Goal: Task Accomplishment & Management: Complete application form

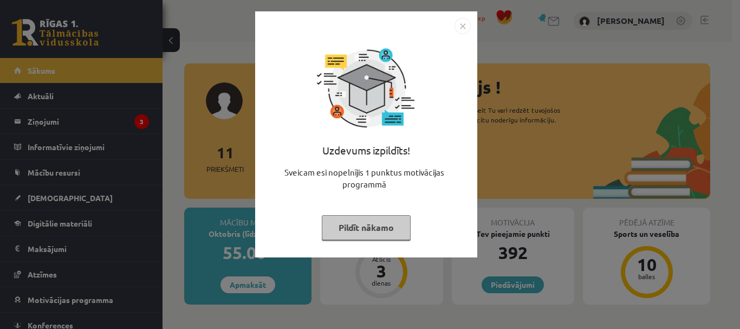
click at [459, 29] on img "Close" at bounding box center [462, 26] width 16 height 16
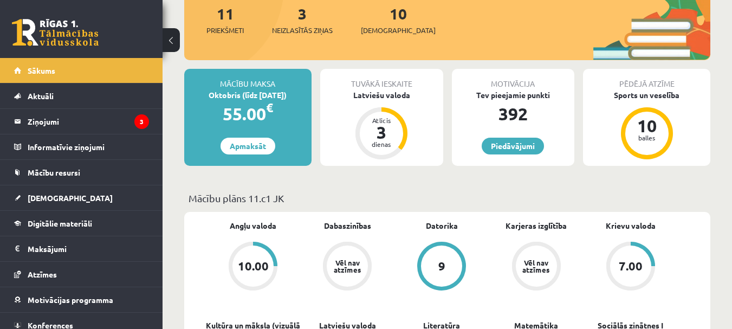
scroll to position [140, 0]
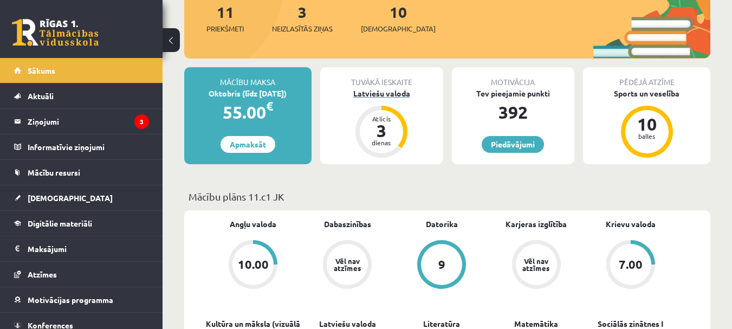
click at [394, 113] on div "Atlicis 3 dienas" at bounding box center [381, 132] width 52 height 52
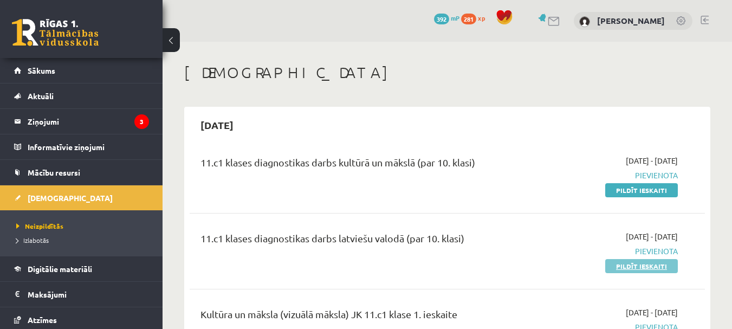
click at [618, 267] on link "Pildīt ieskaiti" at bounding box center [641, 266] width 73 height 14
click at [626, 192] on link "Pildīt ieskaiti" at bounding box center [641, 190] width 73 height 14
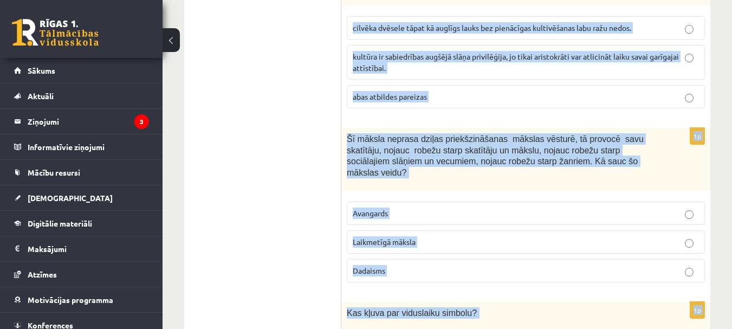
scroll to position [4568, 0]
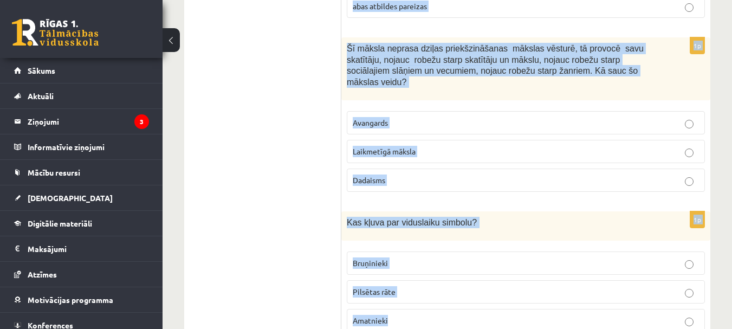
drag, startPoint x: 345, startPoint y: 89, endPoint x: 559, endPoint y: 350, distance: 336.7
copy form "Kurš no atbilžu variantiem ir pareizais? Senais cilvēks ar rituālu palīdzību… a…"
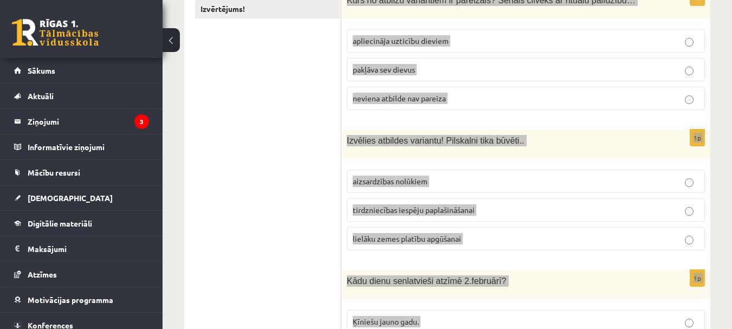
scroll to position [0, 0]
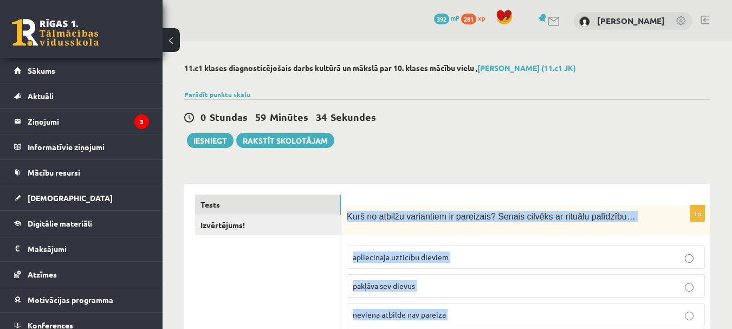
drag, startPoint x: 321, startPoint y: 253, endPoint x: 336, endPoint y: 252, distance: 15.2
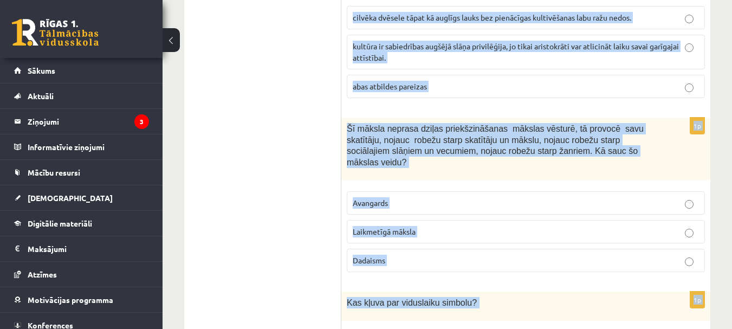
scroll to position [4568, 0]
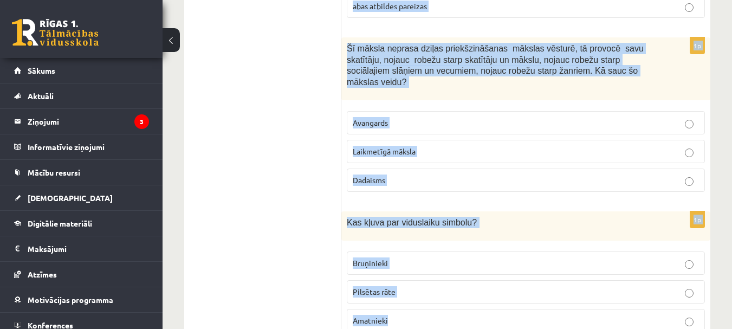
drag, startPoint x: 345, startPoint y: 215, endPoint x: 450, endPoint y: 273, distance: 119.7
copy form "Kurš no atbilžu variantiem ir pareizais? Senais cilvēks ar rituālu palīdzību… a…"
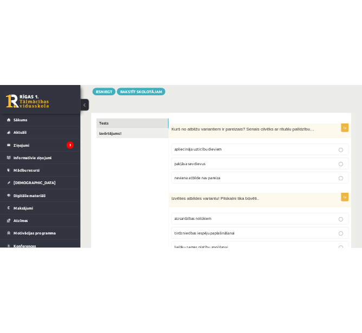
scroll to position [128, 0]
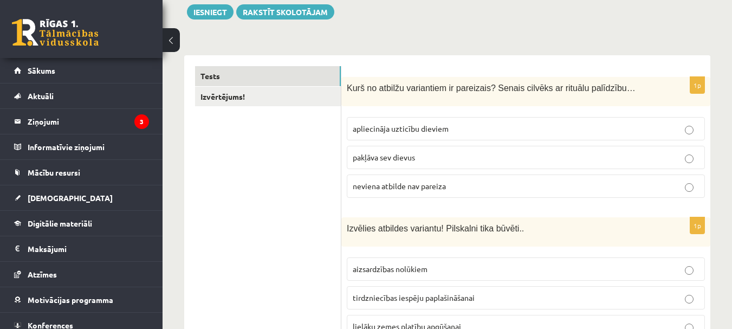
click at [378, 123] on p "apliecināja uzticību dieviem" at bounding box center [525, 128] width 346 height 11
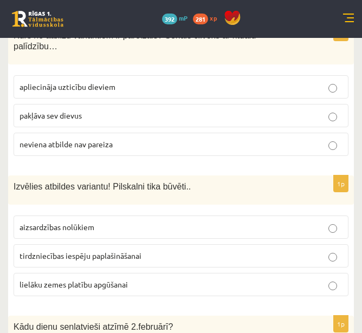
scroll to position [211, 0]
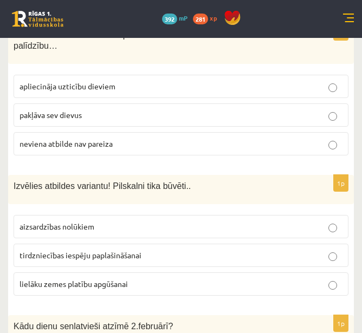
click at [206, 221] on p "aizsardzības nolūkiem" at bounding box center [180, 226] width 323 height 11
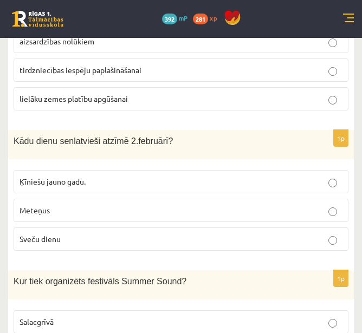
scroll to position [396, 0]
click at [174, 233] on p "Sveču dienu" at bounding box center [180, 238] width 323 height 11
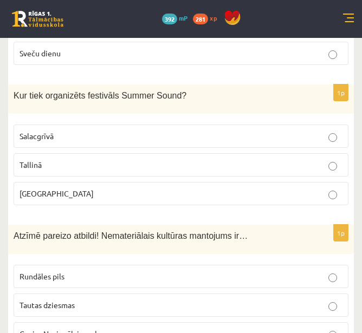
scroll to position [582, 0]
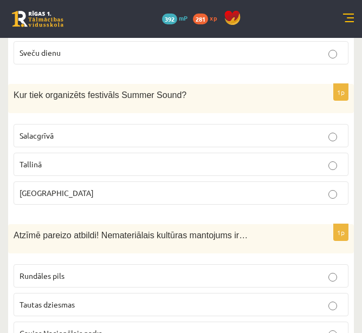
click at [193, 188] on p "Liepājā" at bounding box center [180, 192] width 323 height 11
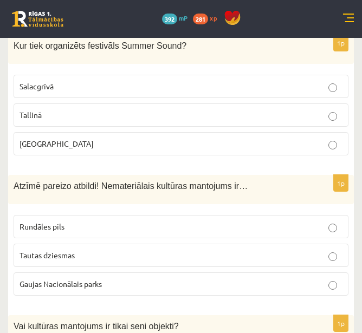
scroll to position [632, 0]
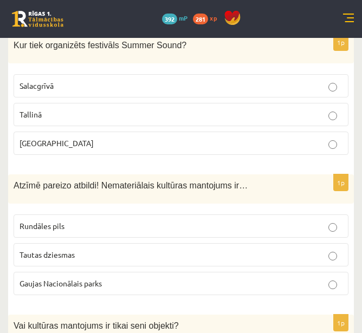
click at [197, 220] on p "Rundāles pils" at bounding box center [180, 225] width 323 height 11
click at [222, 243] on label "Tautas dziesmas" at bounding box center [181, 254] width 335 height 23
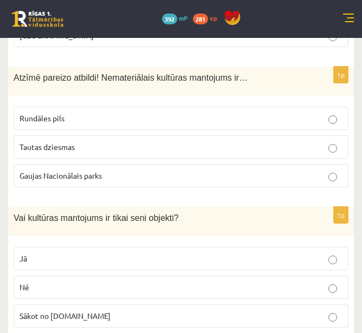
scroll to position [739, 0]
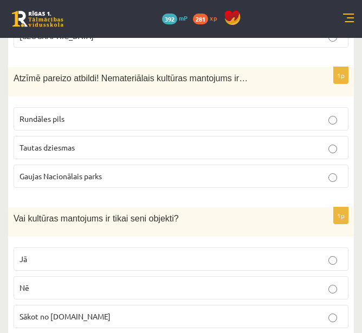
click at [232, 282] on p "Nē" at bounding box center [180, 287] width 323 height 11
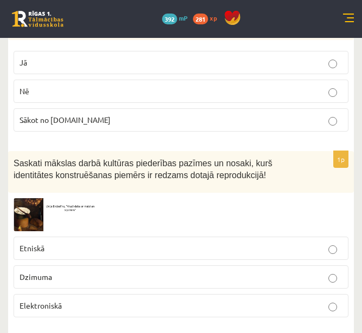
scroll to position [936, 0]
click at [178, 243] on p "Etniskā" at bounding box center [180, 248] width 323 height 11
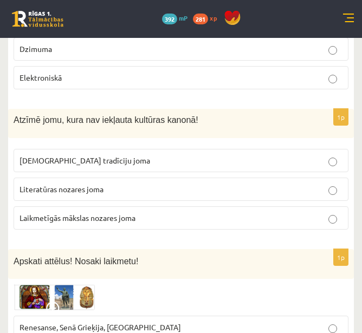
scroll to position [1168, 0]
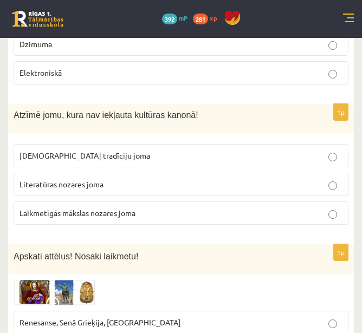
click at [107, 208] on span "Laikmetīgās mākslas nozares joma" at bounding box center [77, 213] width 116 height 10
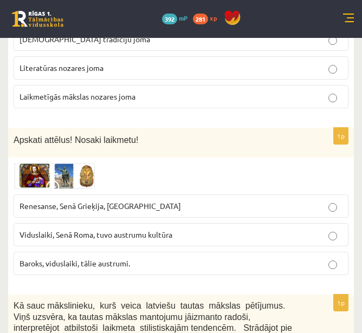
scroll to position [1285, 0]
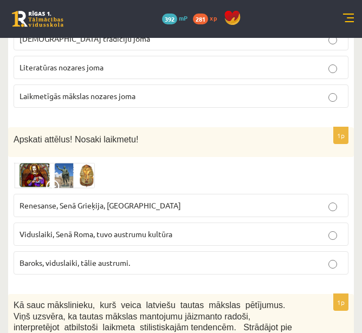
click at [117, 200] on span "Renesanse, Senā Grieķija, Ēģipte" at bounding box center [99, 205] width 161 height 10
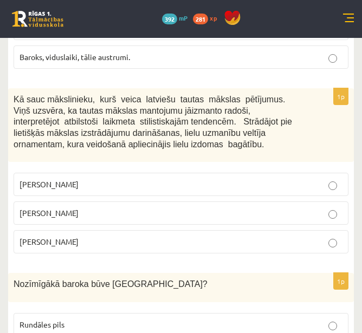
scroll to position [1493, 0]
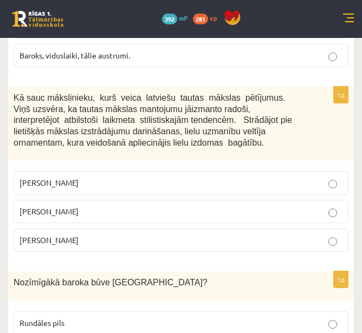
click at [161, 206] on p "Jūlijs Madernieks" at bounding box center [180, 211] width 323 height 11
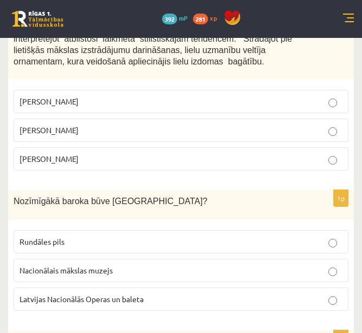
scroll to position [1575, 0]
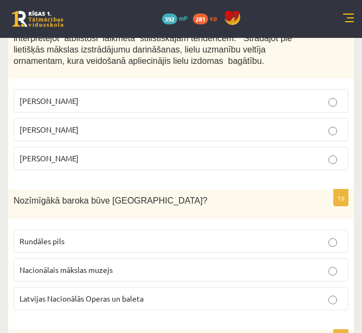
click at [164, 236] on p "Rundāles pils" at bounding box center [180, 241] width 323 height 11
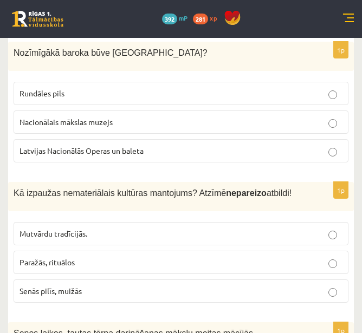
scroll to position [1723, 0]
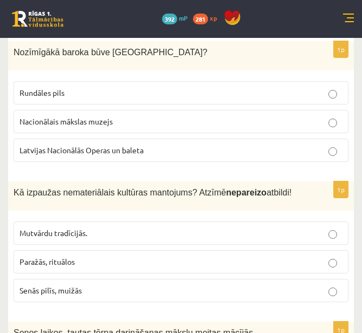
click at [149, 286] on label "Senās pilīs, muižās" at bounding box center [181, 290] width 335 height 23
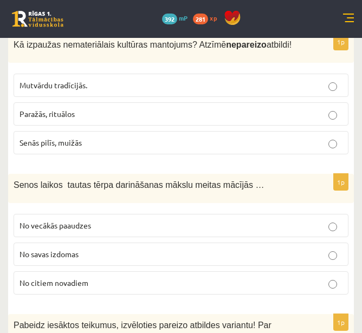
scroll to position [1884, 0]
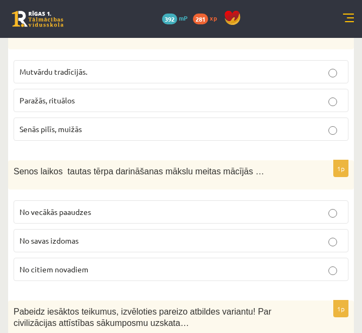
click at [181, 206] on p "No vecākās paaudzes" at bounding box center [180, 211] width 323 height 11
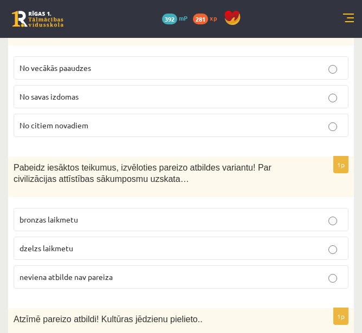
scroll to position [2029, 0]
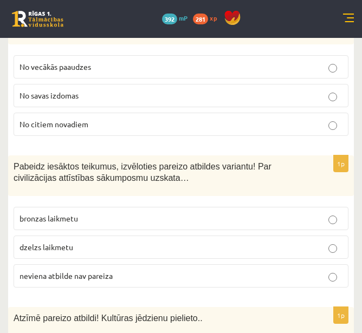
click at [123, 270] on p "neviena atbilde nav pareiza" at bounding box center [180, 275] width 323 height 11
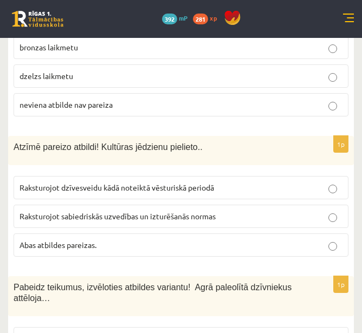
scroll to position [2212, 0]
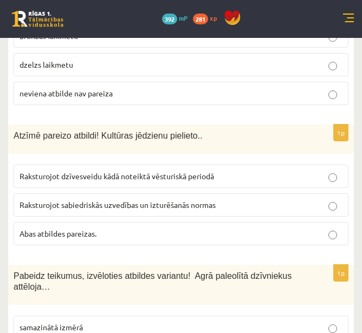
click at [152, 222] on label "Abas atbildes pareizas." at bounding box center [181, 233] width 335 height 23
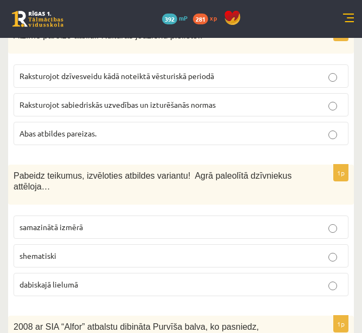
scroll to position [2313, 0]
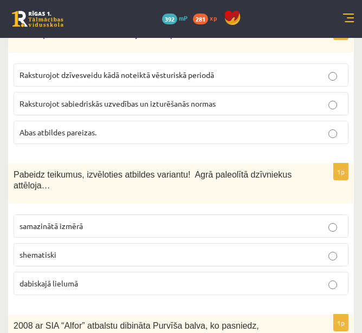
click at [129, 278] on p "dabiskajā lielumā" at bounding box center [180, 283] width 323 height 11
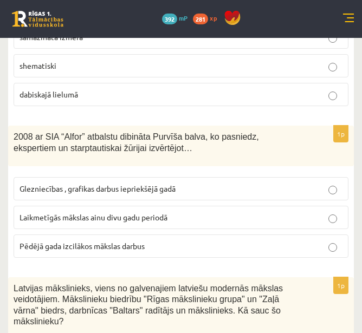
scroll to position [2505, 0]
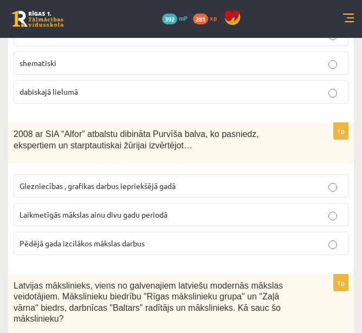
click at [146, 210] on span "Laikmetīgās mākslas ainu divu gadu periodā" at bounding box center [93, 215] width 148 height 10
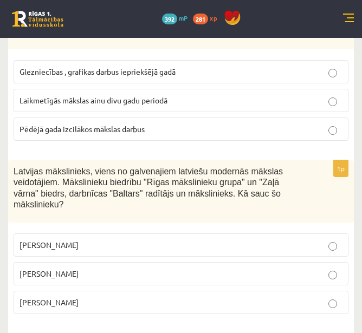
scroll to position [2639, 0]
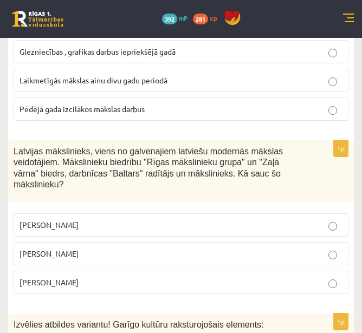
click at [132, 248] on p "Romāns Suta" at bounding box center [180, 253] width 323 height 11
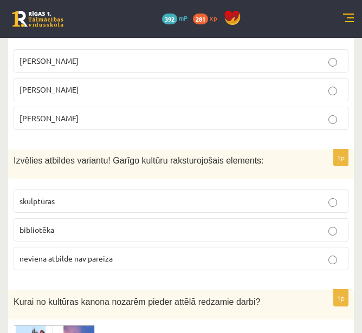
scroll to position [2804, 0]
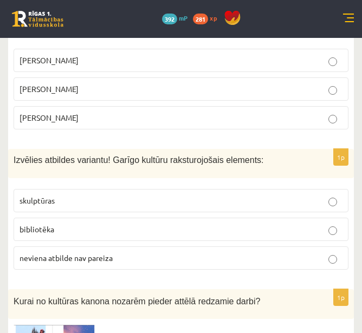
click at [152, 224] on p "bibliotēka" at bounding box center [180, 229] width 323 height 11
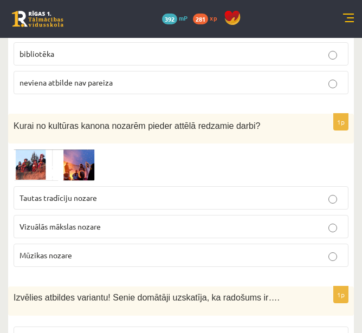
scroll to position [2980, 0]
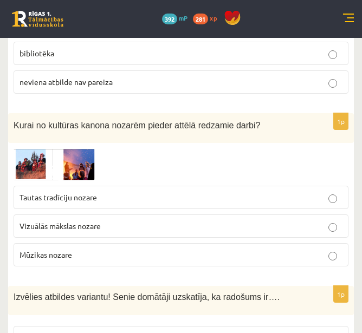
click at [152, 220] on p "Vizuālās mākslas nozare" at bounding box center [180, 225] width 323 height 11
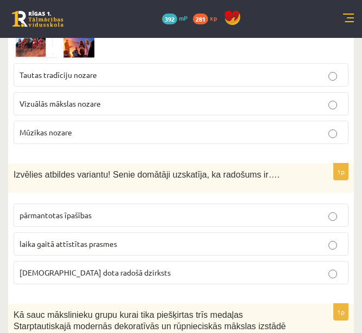
scroll to position [3103, 0]
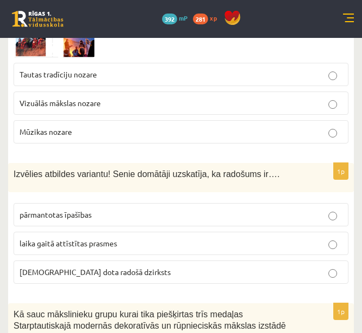
click at [134, 266] on p "dieva dota radošā dzirksts" at bounding box center [180, 271] width 323 height 11
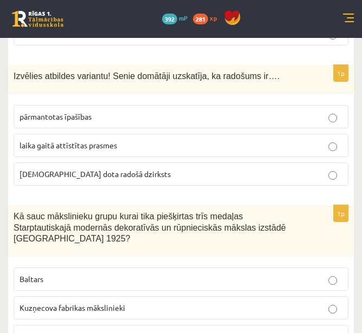
scroll to position [3234, 0]
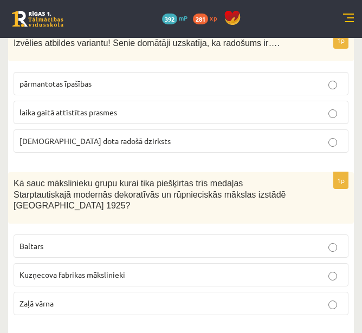
click at [220, 240] on p "Baltars" at bounding box center [180, 245] width 323 height 11
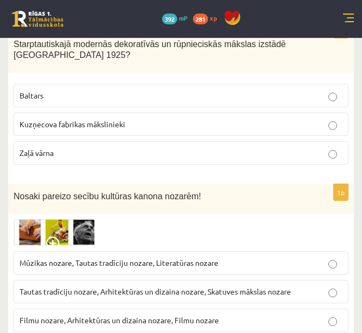
scroll to position [3402, 0]
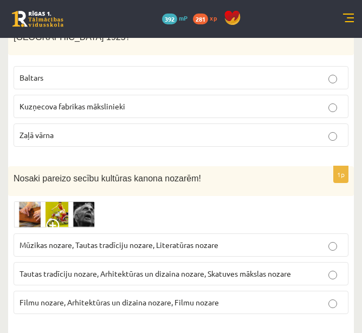
click at [221, 269] on span "Tautas tradīciju nozare, Arhitektūras un dizaina nozare, Skatuves mākslas nozare" at bounding box center [154, 274] width 271 height 10
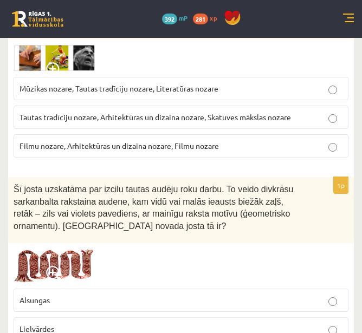
scroll to position [3587, 0]
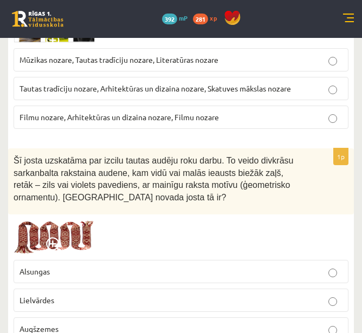
click at [210, 289] on label "Lielvārdes" at bounding box center [181, 300] width 335 height 23
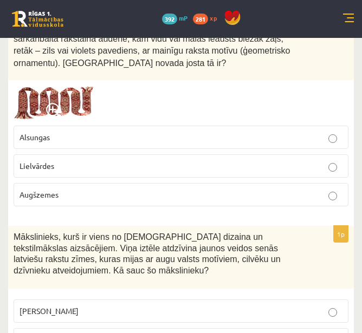
scroll to position [3722, 0]
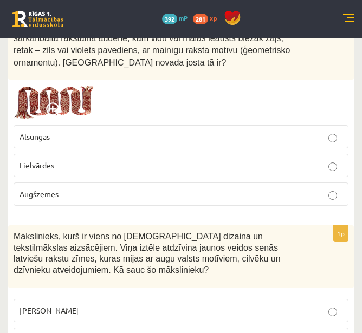
click at [206, 305] on p "Ansis Cīrulis" at bounding box center [180, 310] width 323 height 11
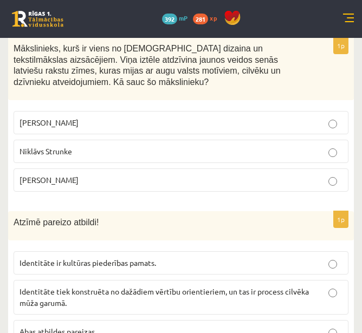
scroll to position [3910, 0]
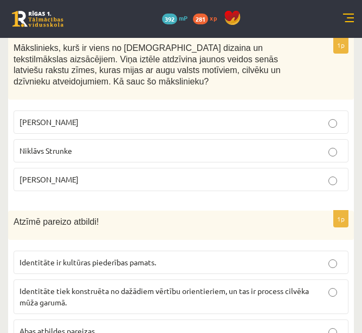
click at [206, 325] on p "Abas atbildes pareizas" at bounding box center [180, 330] width 323 height 11
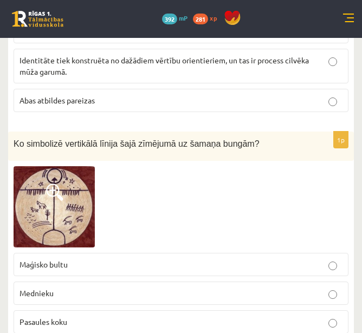
scroll to position [4151, 0]
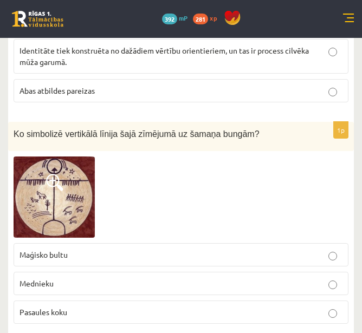
click at [228, 306] on p "Pasaules koku" at bounding box center [180, 311] width 323 height 11
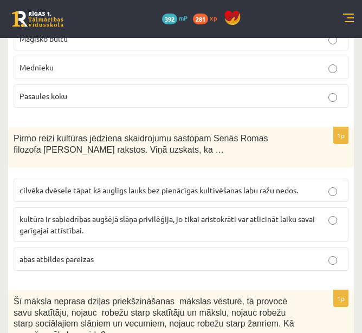
scroll to position [4374, 0]
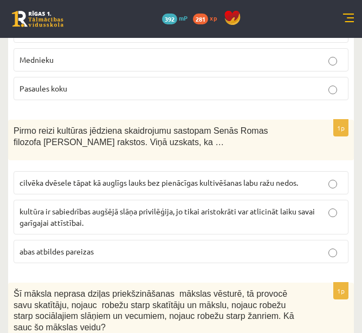
click at [168, 178] on span "cilvēka dvēsele tāpat kā auglīgs lauks bez pienācīgas kultivēšanas labu ražu ne…" at bounding box center [158, 183] width 278 height 10
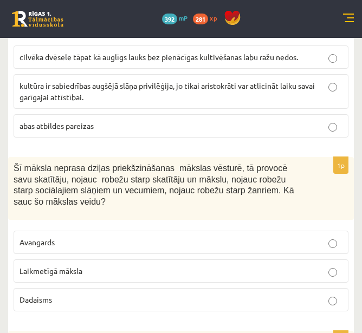
scroll to position [4501, 0]
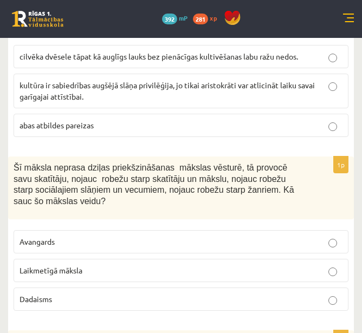
click at [181, 265] on p "Laikmetīgā māksla" at bounding box center [180, 270] width 323 height 11
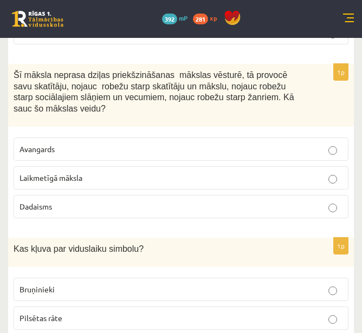
scroll to position [4602, 0]
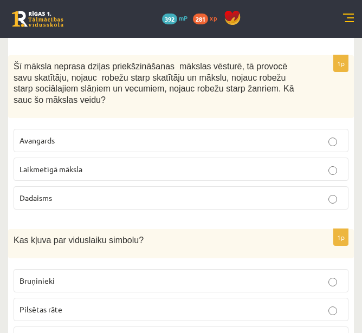
click at [181, 269] on label "Bruņinieki" at bounding box center [181, 280] width 335 height 23
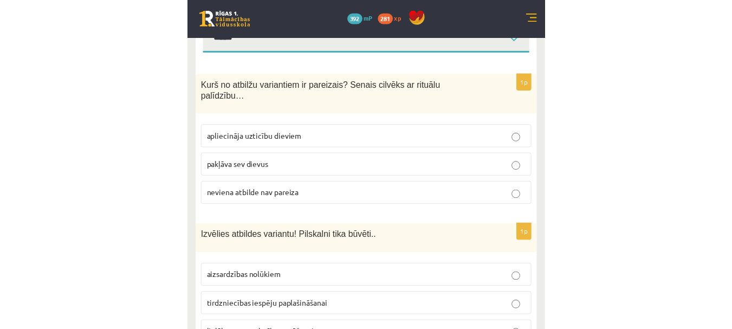
scroll to position [0, 0]
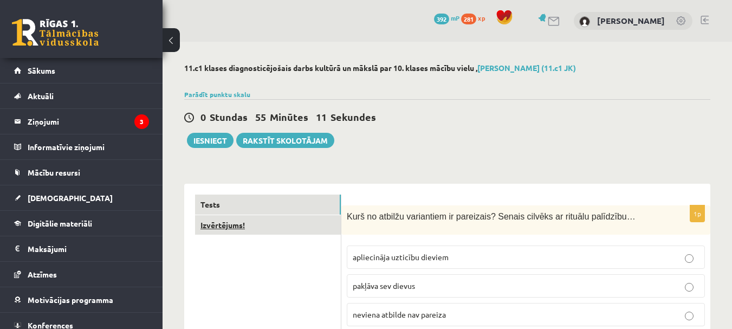
click at [238, 223] on link "Izvērtējums!" at bounding box center [268, 225] width 146 height 20
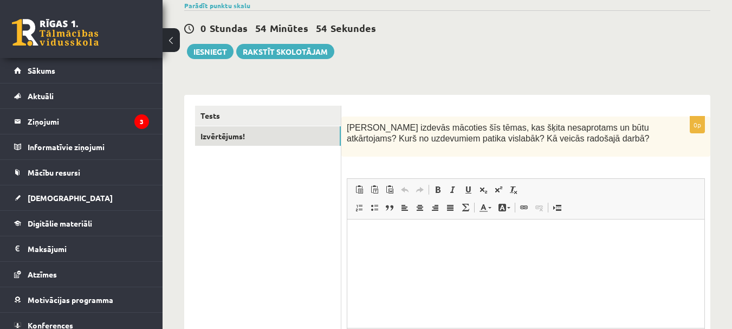
click at [386, 245] on html at bounding box center [525, 235] width 357 height 33
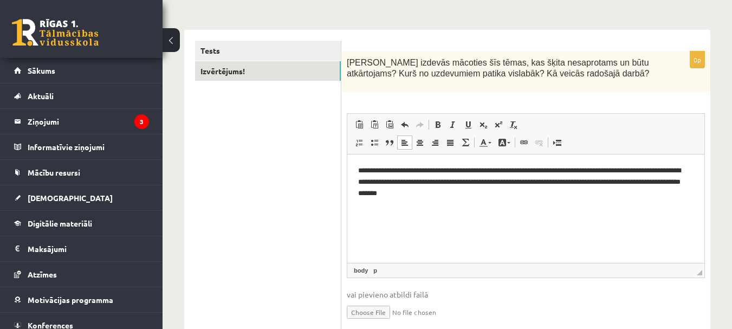
scroll to position [197, 0]
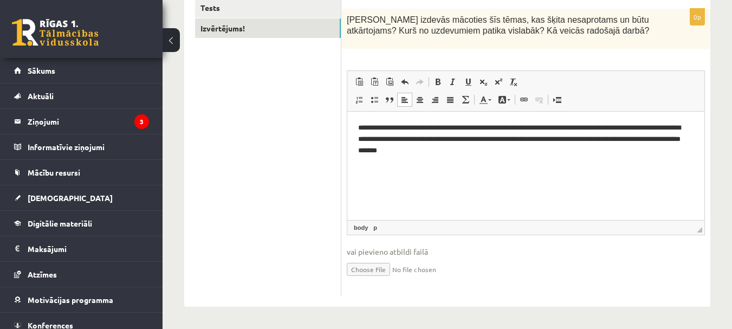
click at [402, 136] on p "**********" at bounding box center [525, 139] width 335 height 34
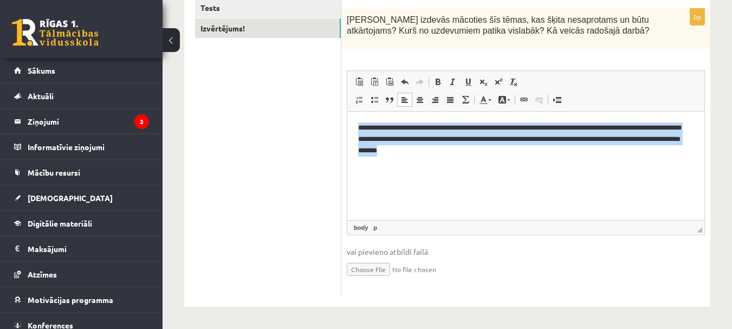
click at [402, 136] on p "**********" at bounding box center [525, 139] width 335 height 34
copy p "**********"
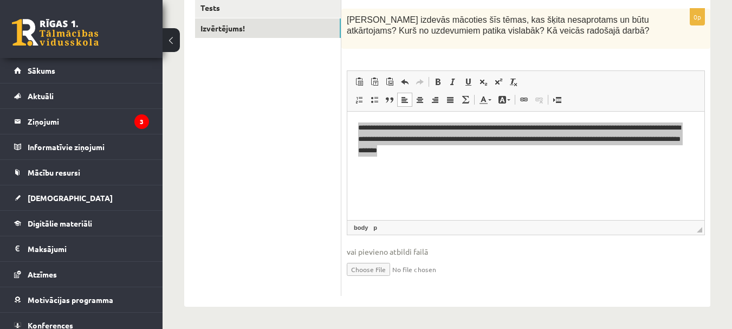
click at [272, 177] on ul "Tests Izvērtējums!" at bounding box center [268, 147] width 146 height 298
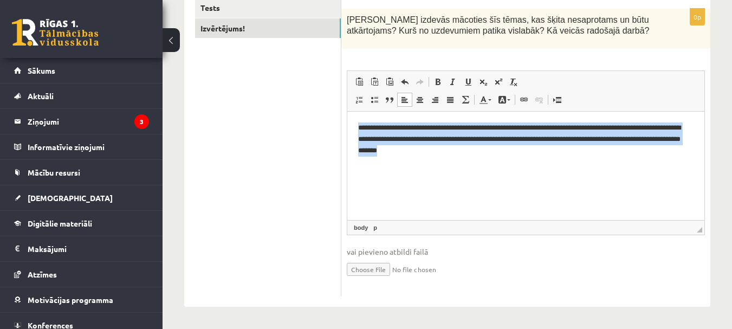
click at [444, 132] on p "**********" at bounding box center [525, 139] width 335 height 34
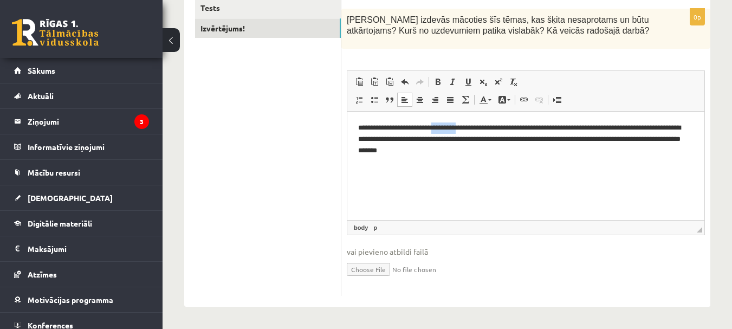
click at [444, 132] on p "**********" at bounding box center [525, 139] width 335 height 34
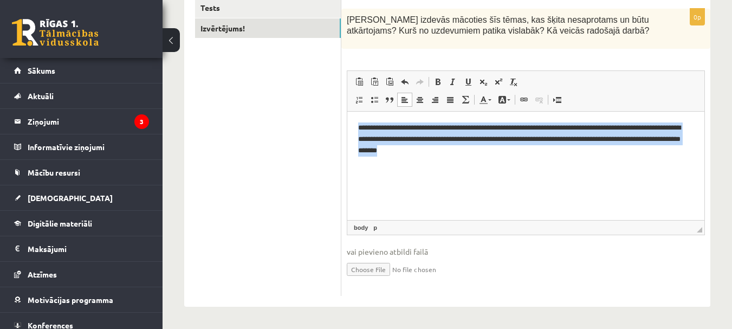
click at [444, 132] on p "**********" at bounding box center [525, 139] width 335 height 34
click at [463, 154] on p "**********" at bounding box center [525, 139] width 335 height 34
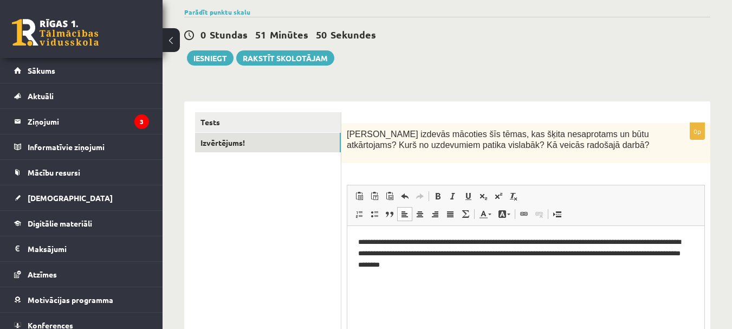
scroll to position [0, 0]
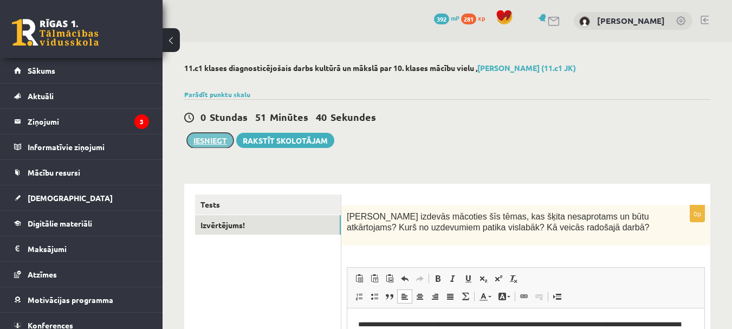
click at [212, 147] on button "Iesniegt" at bounding box center [210, 140] width 47 height 15
click at [406, 40] on div "0 Dāvanas 392 mP 281 xp Savelijs Baranovs" at bounding box center [446, 21] width 569 height 42
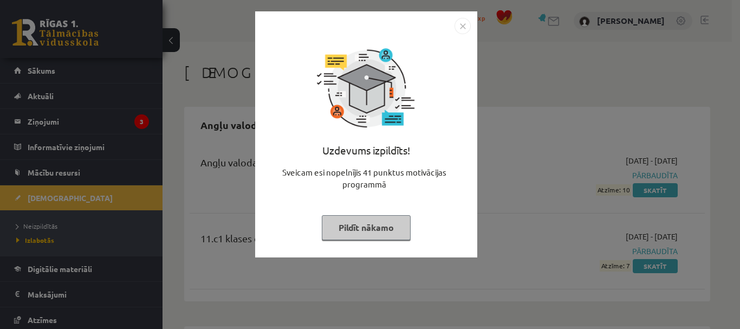
click at [351, 233] on button "Pildīt nākamo" at bounding box center [366, 227] width 89 height 25
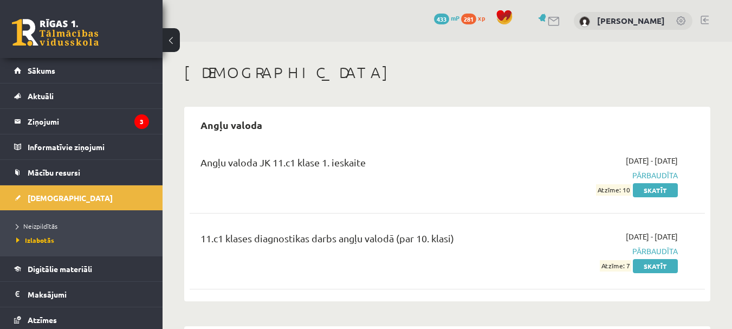
click at [53, 219] on li "Neizpildītās" at bounding box center [83, 226] width 135 height 14
click at [54, 223] on span "Neizpildītās" at bounding box center [39, 225] width 47 height 9
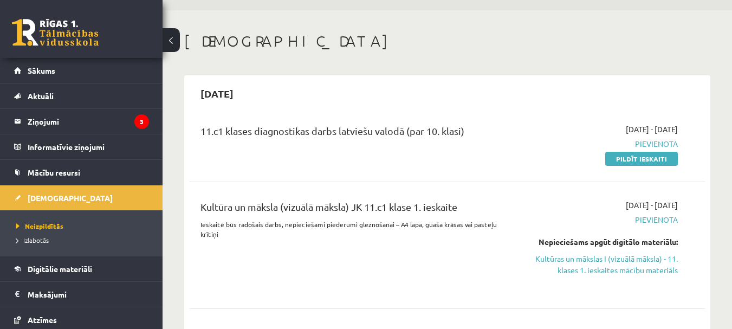
scroll to position [31, 0]
click at [637, 161] on link "Pildīt ieskaiti" at bounding box center [641, 159] width 73 height 14
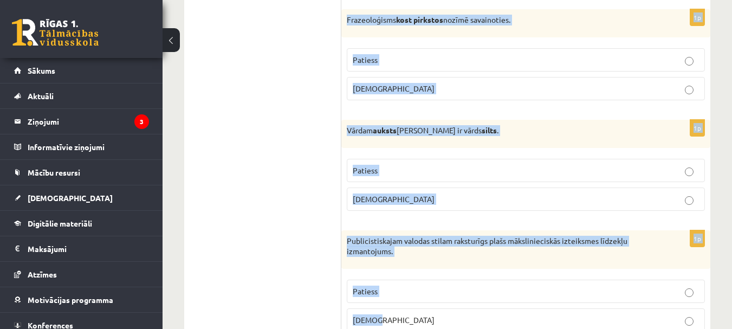
scroll to position [3300, 0]
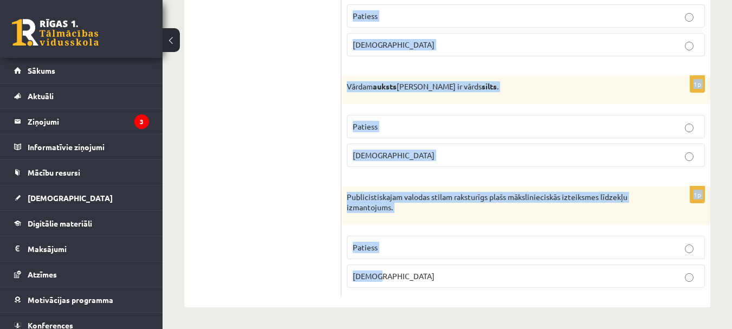
drag, startPoint x: 350, startPoint y: 64, endPoint x: 501, endPoint y: 306, distance: 285.0
copy form "Loremipsumd si ametcon adi elitseddo? 1e Tempo incidi, utla et doloremagnaal en…"
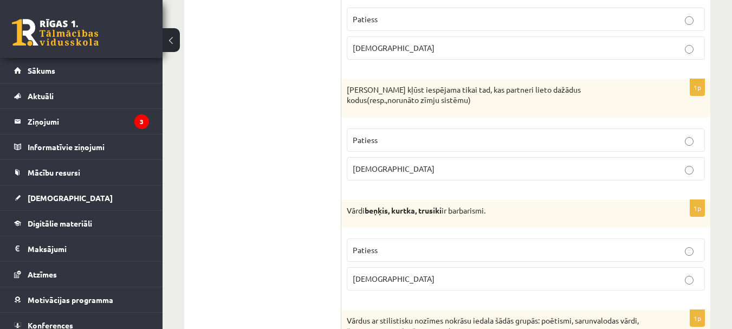
drag, startPoint x: 239, startPoint y: 1, endPoint x: 299, endPoint y: 9, distance: 61.2
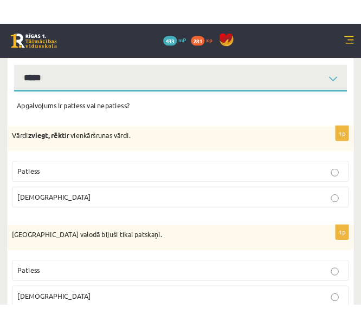
scroll to position [130, 0]
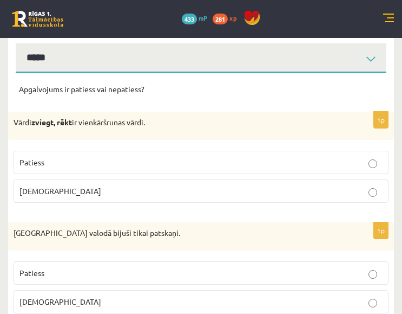
click at [129, 197] on p "Aplams" at bounding box center [200, 190] width 363 height 11
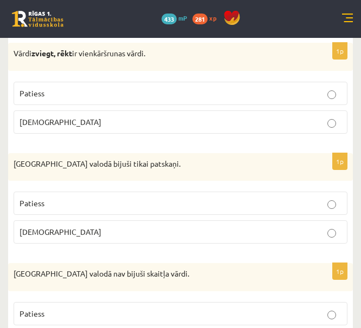
scroll to position [209, 0]
click at [149, 234] on p "Aplams" at bounding box center [180, 231] width 322 height 11
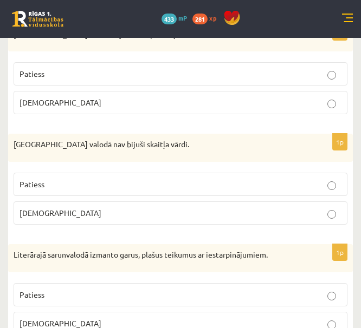
scroll to position [338, 0]
click at [191, 188] on p "Patiess" at bounding box center [180, 183] width 322 height 11
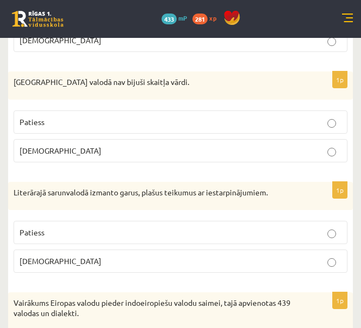
scroll to position [401, 0]
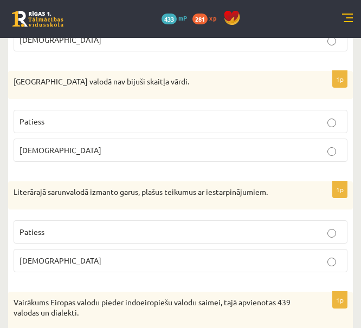
click at [181, 264] on p "Aplams" at bounding box center [180, 260] width 322 height 11
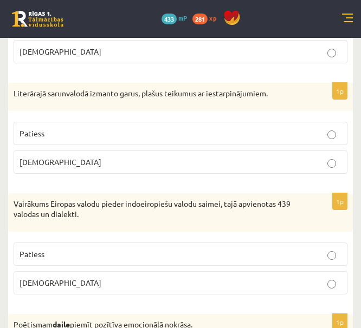
scroll to position [504, 0]
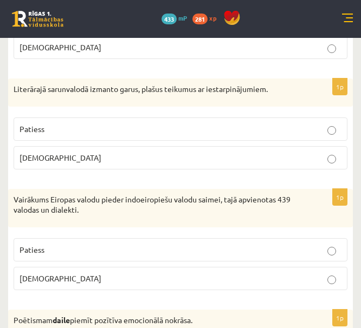
click at [206, 250] on p "Patiess" at bounding box center [180, 249] width 322 height 11
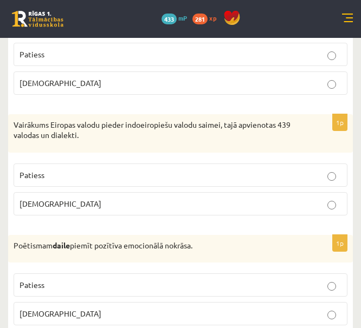
scroll to position [579, 0]
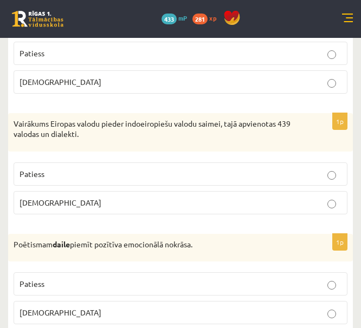
click at [206, 279] on p "Patiess" at bounding box center [180, 283] width 322 height 11
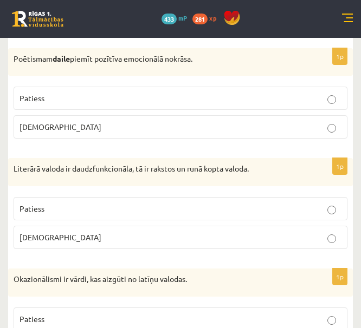
scroll to position [766, 0]
click at [243, 204] on p "Patiess" at bounding box center [180, 208] width 322 height 11
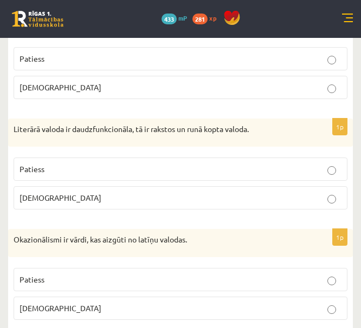
click at [227, 304] on p "Aplams" at bounding box center [180, 308] width 322 height 11
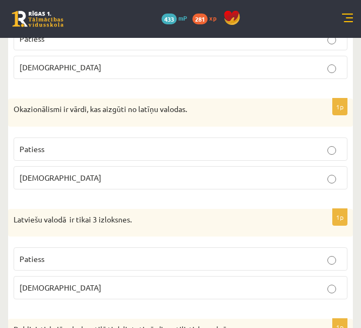
scroll to position [937, 0]
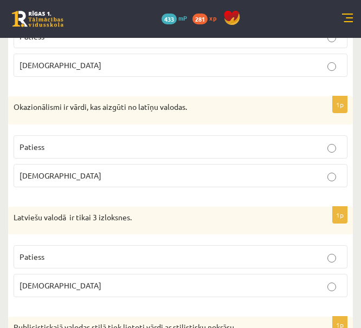
click at [273, 295] on label "Aplams" at bounding box center [181, 285] width 334 height 23
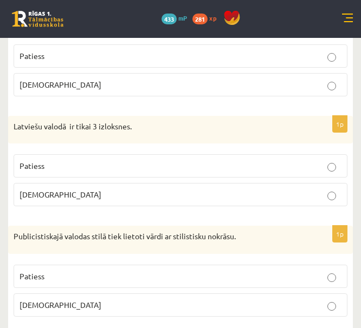
scroll to position [1034, 0]
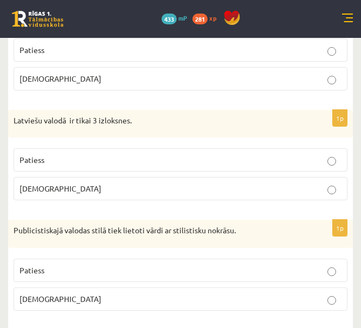
drag, startPoint x: 293, startPoint y: 275, endPoint x: 221, endPoint y: 273, distance: 72.6
click at [221, 273] on p "Patiess" at bounding box center [180, 270] width 322 height 11
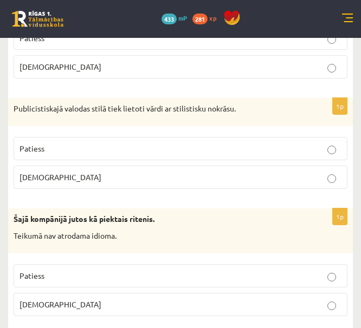
scroll to position [1183, 0]
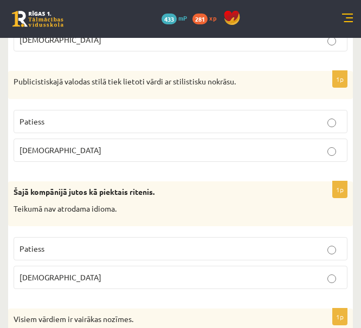
click at [221, 284] on label "Aplams" at bounding box center [181, 277] width 334 height 23
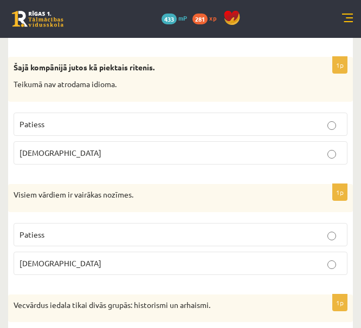
scroll to position [1327, 0]
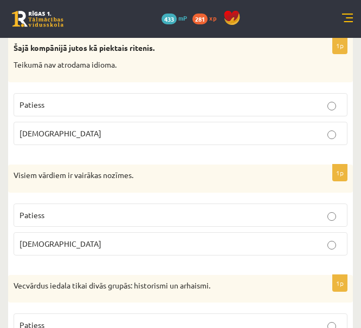
click at [253, 249] on p "Aplams" at bounding box center [180, 243] width 322 height 11
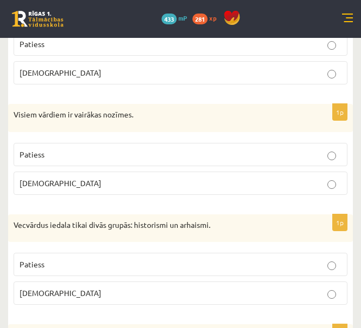
scroll to position [1420, 0]
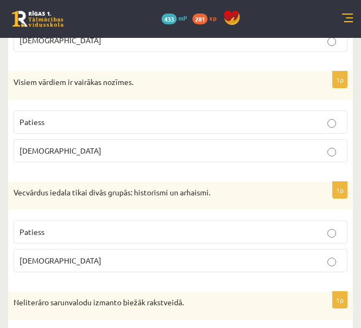
click at [271, 230] on p "Patiess" at bounding box center [180, 231] width 322 height 11
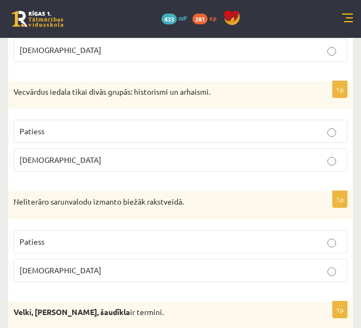
scroll to position [1521, 0]
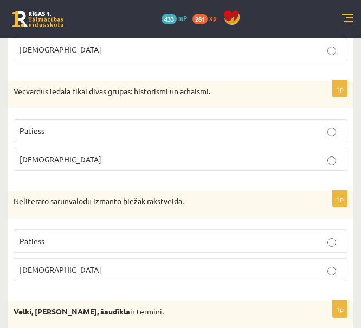
click at [279, 267] on p "Aplams" at bounding box center [180, 269] width 322 height 11
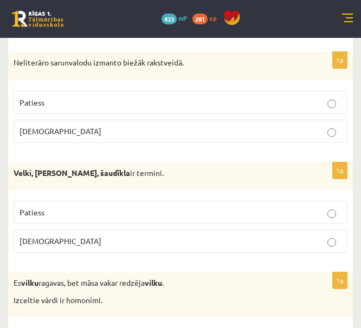
scroll to position [1661, 0]
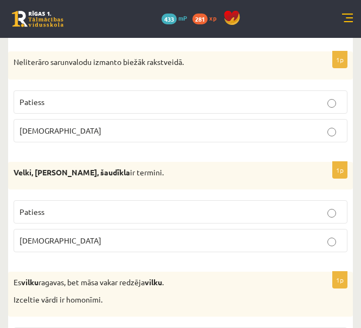
click at [293, 246] on p "Aplams" at bounding box center [180, 240] width 322 height 11
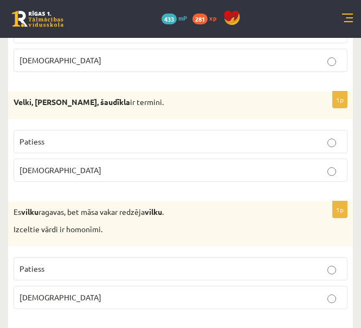
scroll to position [1733, 0]
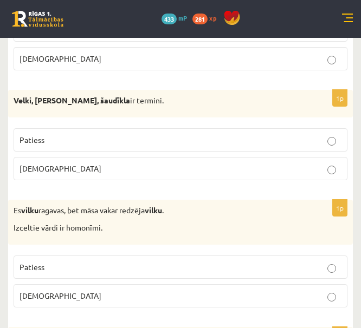
click at [284, 267] on p "Patiess" at bounding box center [180, 267] width 322 height 11
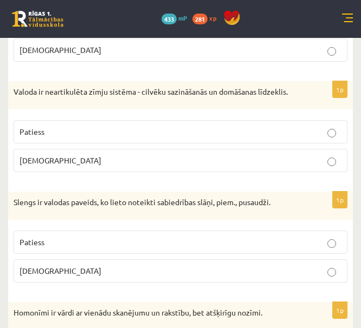
scroll to position [1983, 0]
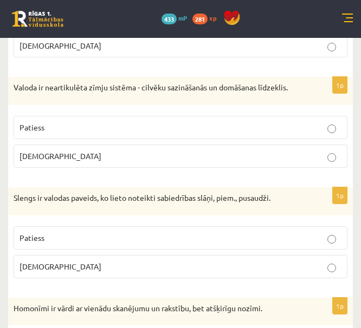
click at [230, 159] on p "Aplams" at bounding box center [180, 156] width 322 height 11
click at [214, 235] on p "Patiess" at bounding box center [180, 237] width 322 height 11
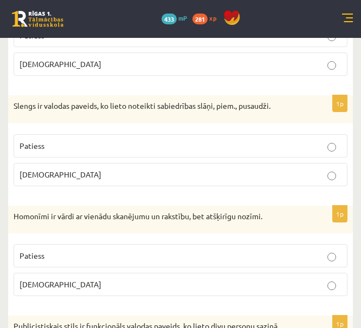
scroll to position [2082, 0]
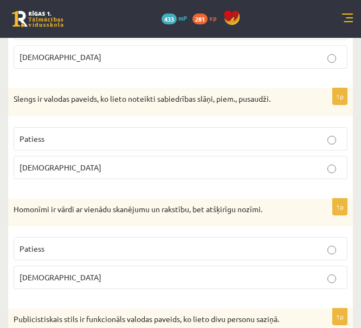
click at [214, 244] on p "Patiess" at bounding box center [180, 248] width 322 height 11
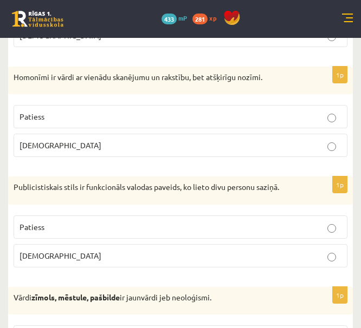
scroll to position [2215, 0]
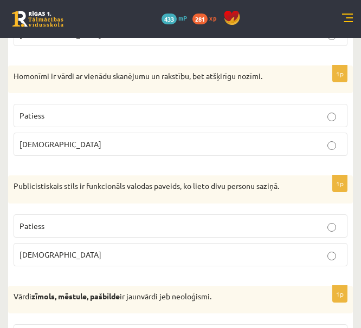
click at [215, 251] on p "Aplams" at bounding box center [180, 254] width 322 height 11
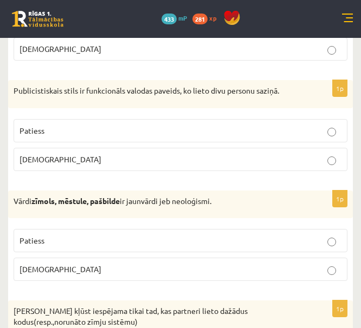
scroll to position [2317, 0]
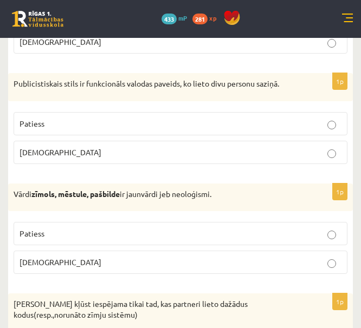
click at [234, 236] on p "Patiess" at bounding box center [180, 233] width 322 height 11
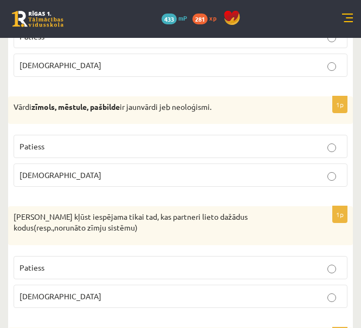
scroll to position [2435, 0]
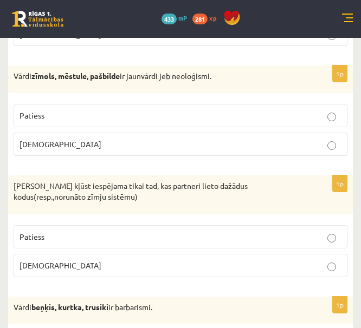
click at [191, 263] on p "Aplams" at bounding box center [180, 265] width 322 height 11
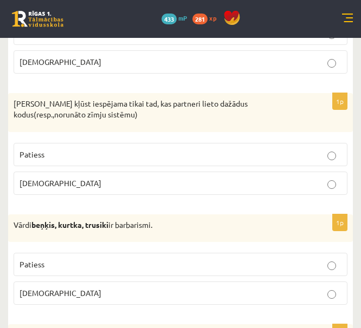
click at [191, 263] on p "Patiess" at bounding box center [180, 264] width 322 height 11
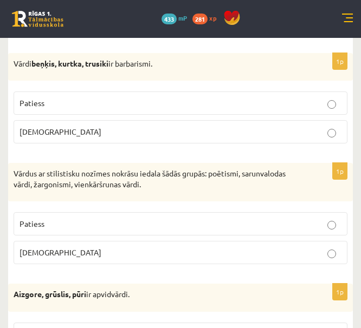
scroll to position [2677, 0]
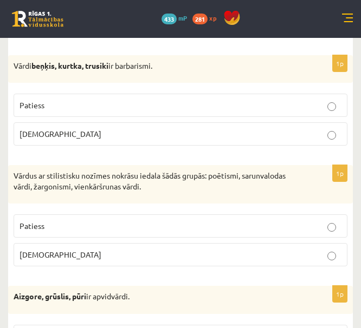
click at [279, 226] on p "Patiess" at bounding box center [180, 225] width 322 height 11
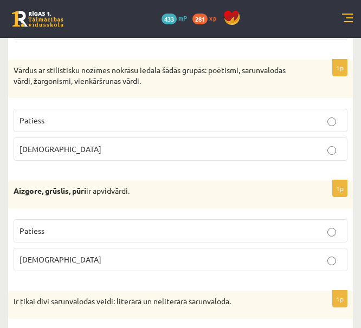
click at [279, 226] on p "Patiess" at bounding box center [180, 230] width 322 height 11
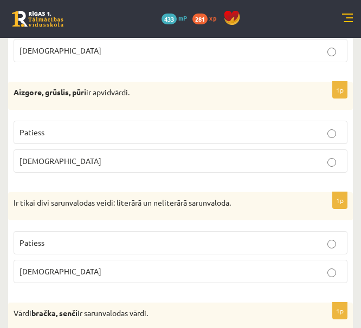
scroll to position [2898, 0]
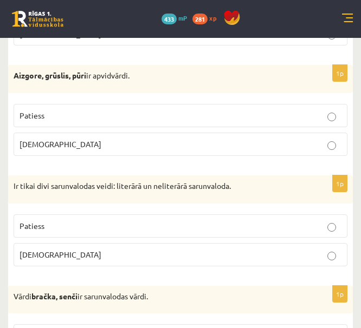
click at [279, 226] on p "Patiess" at bounding box center [180, 225] width 322 height 11
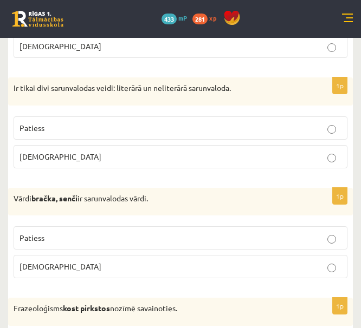
scroll to position [2996, 0]
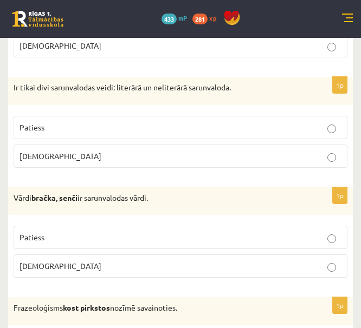
click at [160, 241] on p "Patiess" at bounding box center [180, 237] width 322 height 11
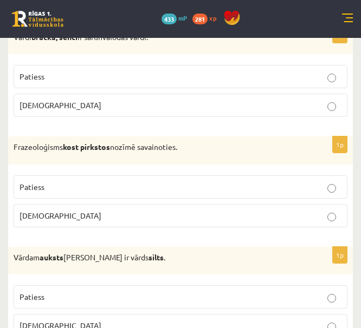
scroll to position [3158, 0]
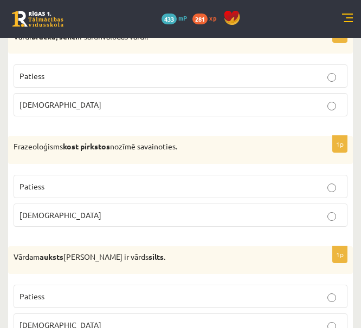
click at [170, 216] on p "Aplams" at bounding box center [180, 215] width 322 height 11
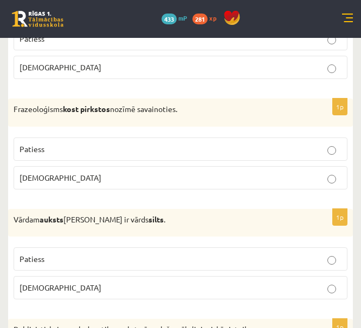
click at [238, 259] on p "Patiess" at bounding box center [180, 258] width 322 height 11
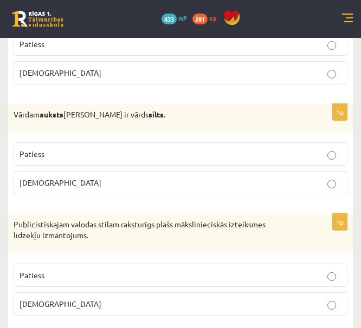
scroll to position [3316, 0]
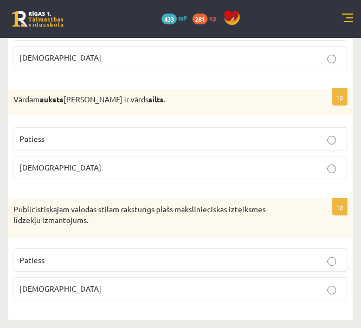
click at [241, 257] on p "Patiess" at bounding box center [180, 259] width 322 height 11
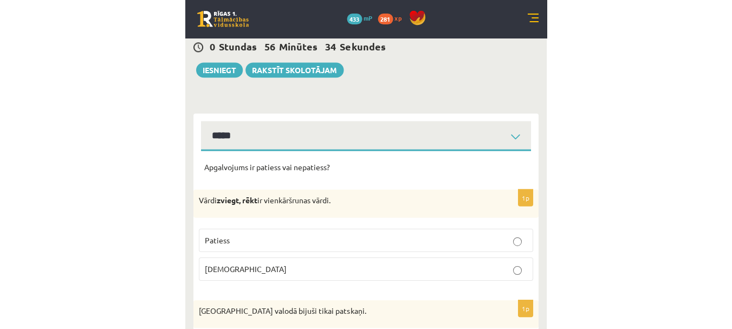
scroll to position [62, 0]
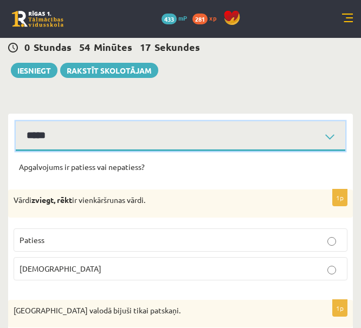
click at [123, 139] on select "**********" at bounding box center [180, 136] width 329 height 30
click at [16, 121] on select "**********" at bounding box center [180, 136] width 329 height 30
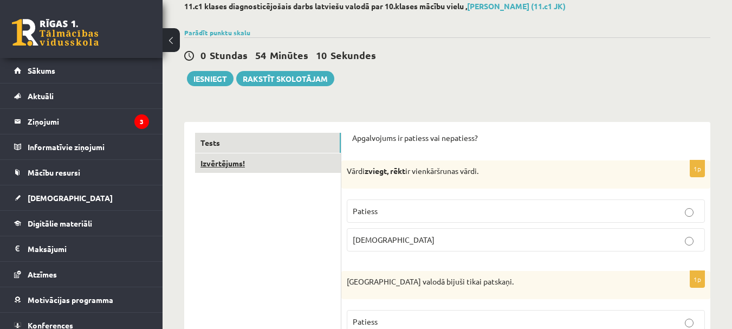
click at [242, 157] on link "Izvērtējums!" at bounding box center [268, 163] width 146 height 20
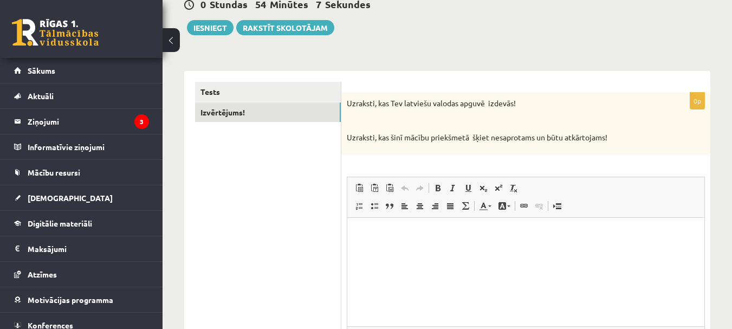
scroll to position [113, 0]
click at [401, 248] on html at bounding box center [525, 233] width 357 height 33
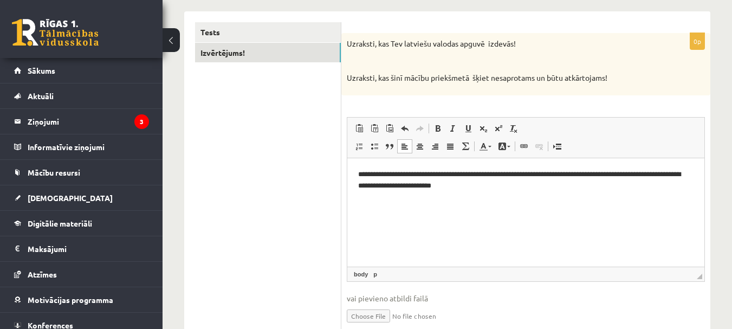
scroll to position [0, 0]
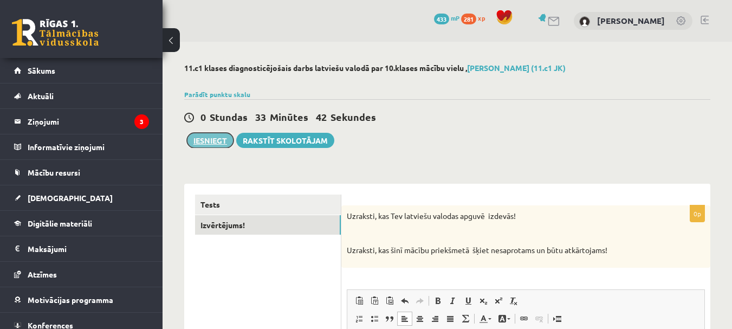
click at [199, 139] on button "Iesniegt" at bounding box center [210, 140] width 47 height 15
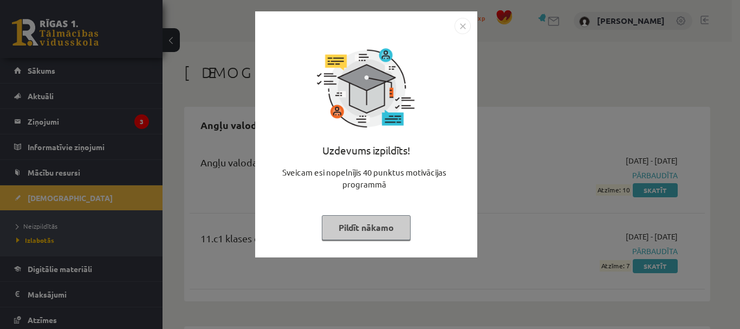
click at [394, 221] on button "Pildīt nākamo" at bounding box center [366, 227] width 89 height 25
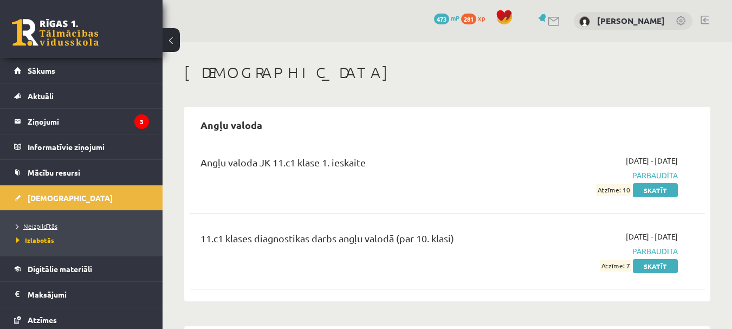
click at [53, 228] on span "Neizpildītās" at bounding box center [36, 225] width 41 height 9
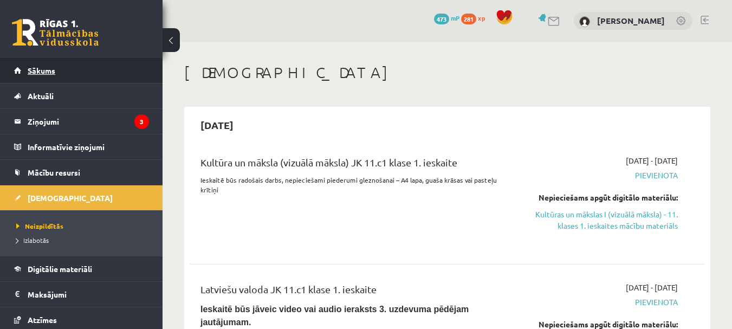
click at [123, 71] on link "Sākums" at bounding box center [81, 70] width 135 height 25
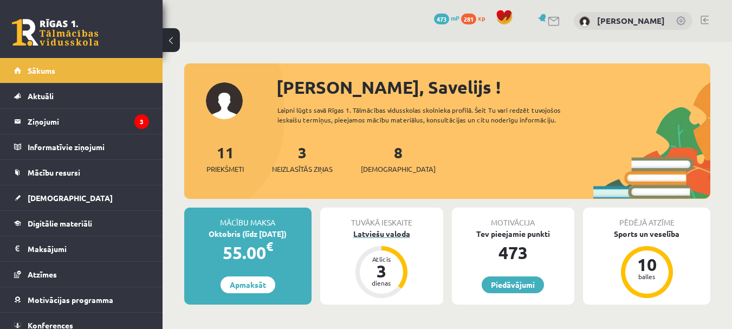
click at [383, 236] on div "Latviešu valoda" at bounding box center [381, 233] width 123 height 11
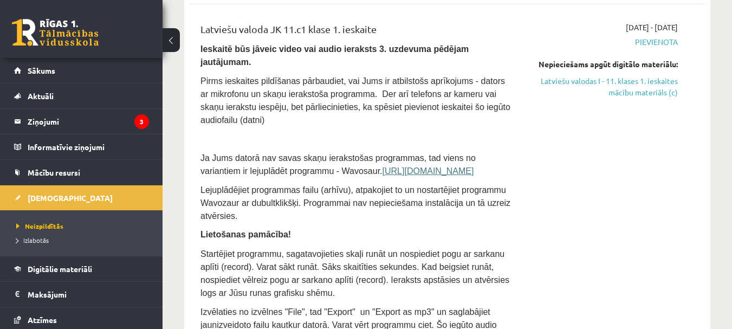
scroll to position [265, 0]
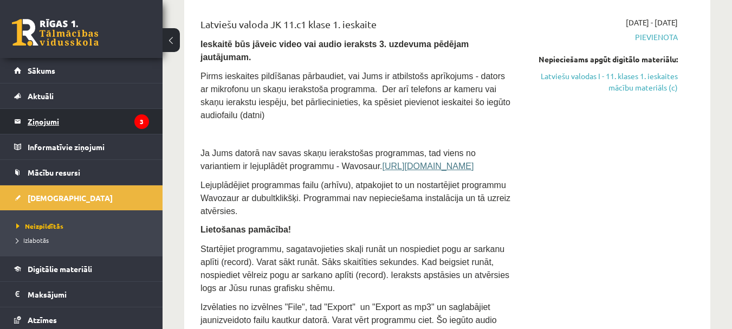
click at [96, 126] on legend "Ziņojumi 3" at bounding box center [88, 121] width 121 height 25
